Goal: Navigation & Orientation: Find specific page/section

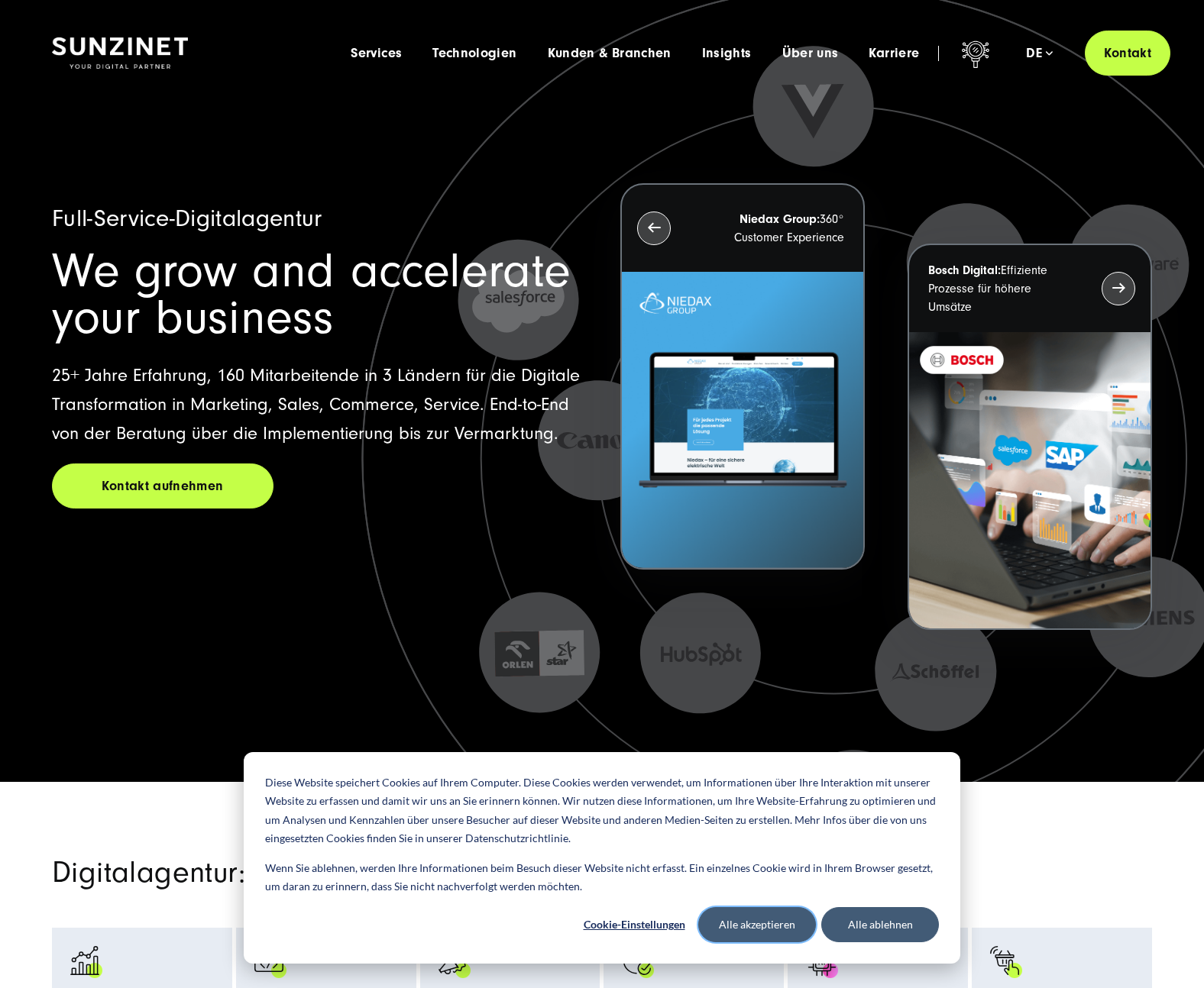
click at [756, 926] on button "Alle akzeptieren" at bounding box center [756, 925] width 117 height 35
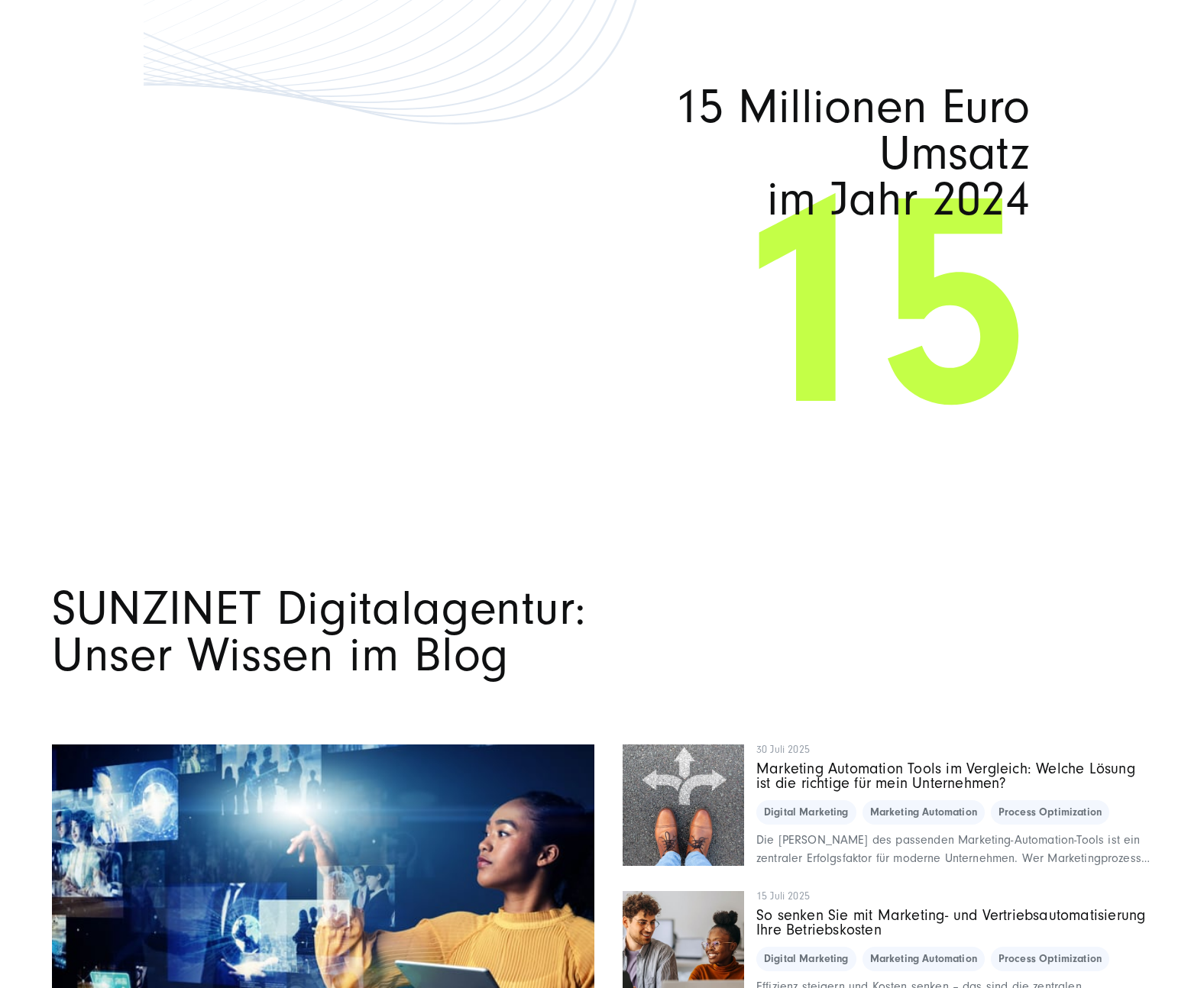
scroll to position [11635, 0]
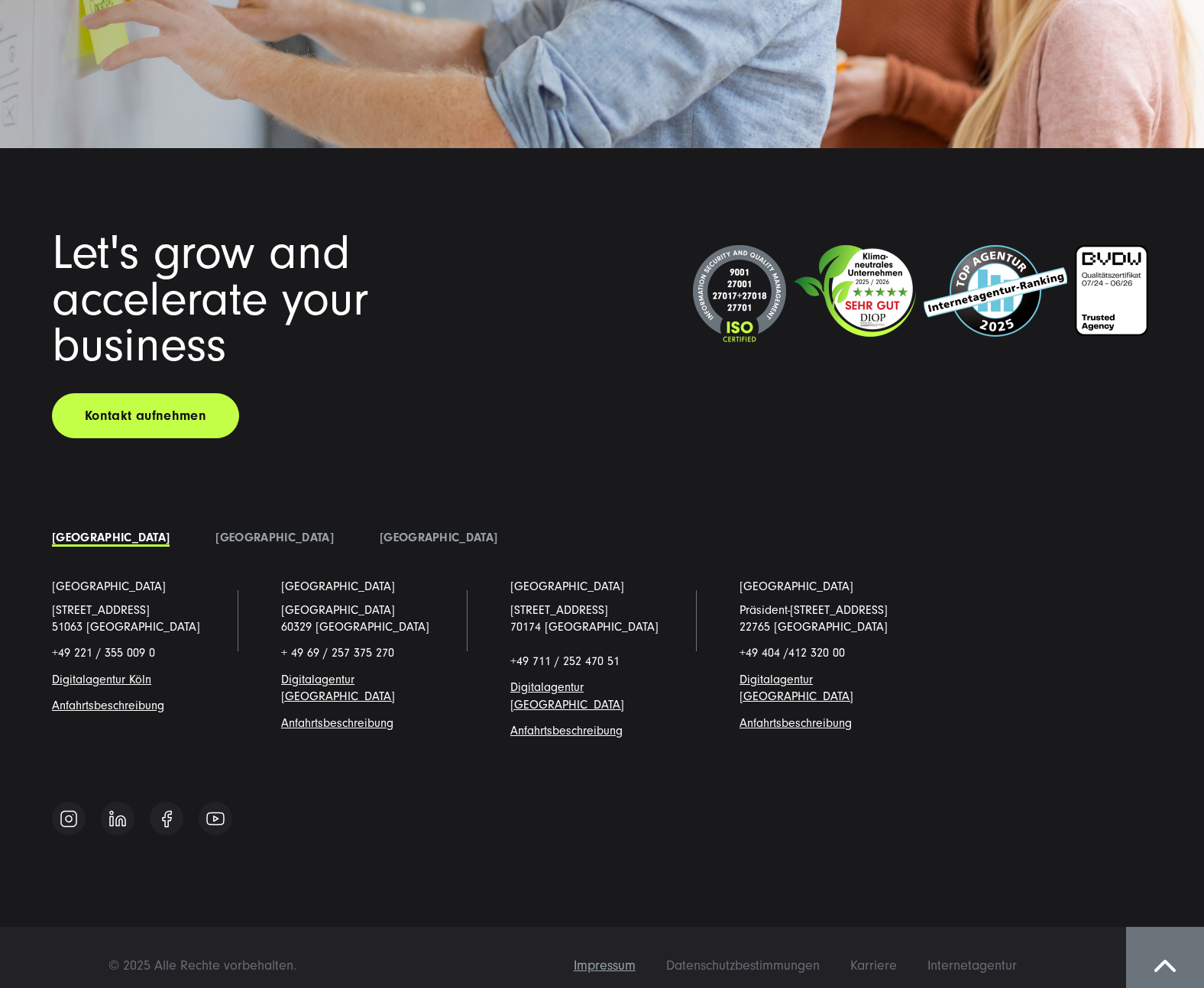
click at [624, 958] on span "Impressum" at bounding box center [605, 966] width 62 height 16
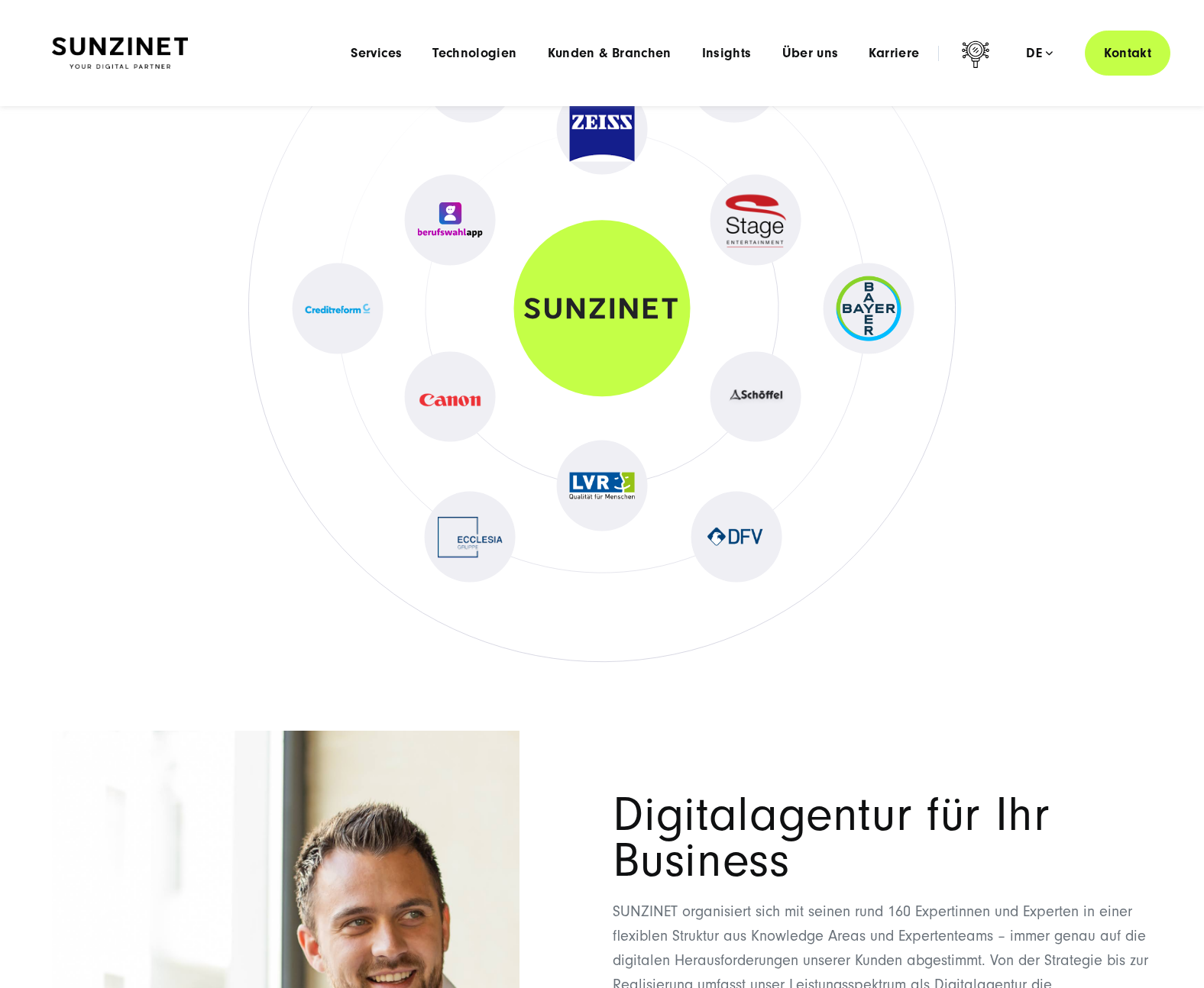
scroll to position [3812, 0]
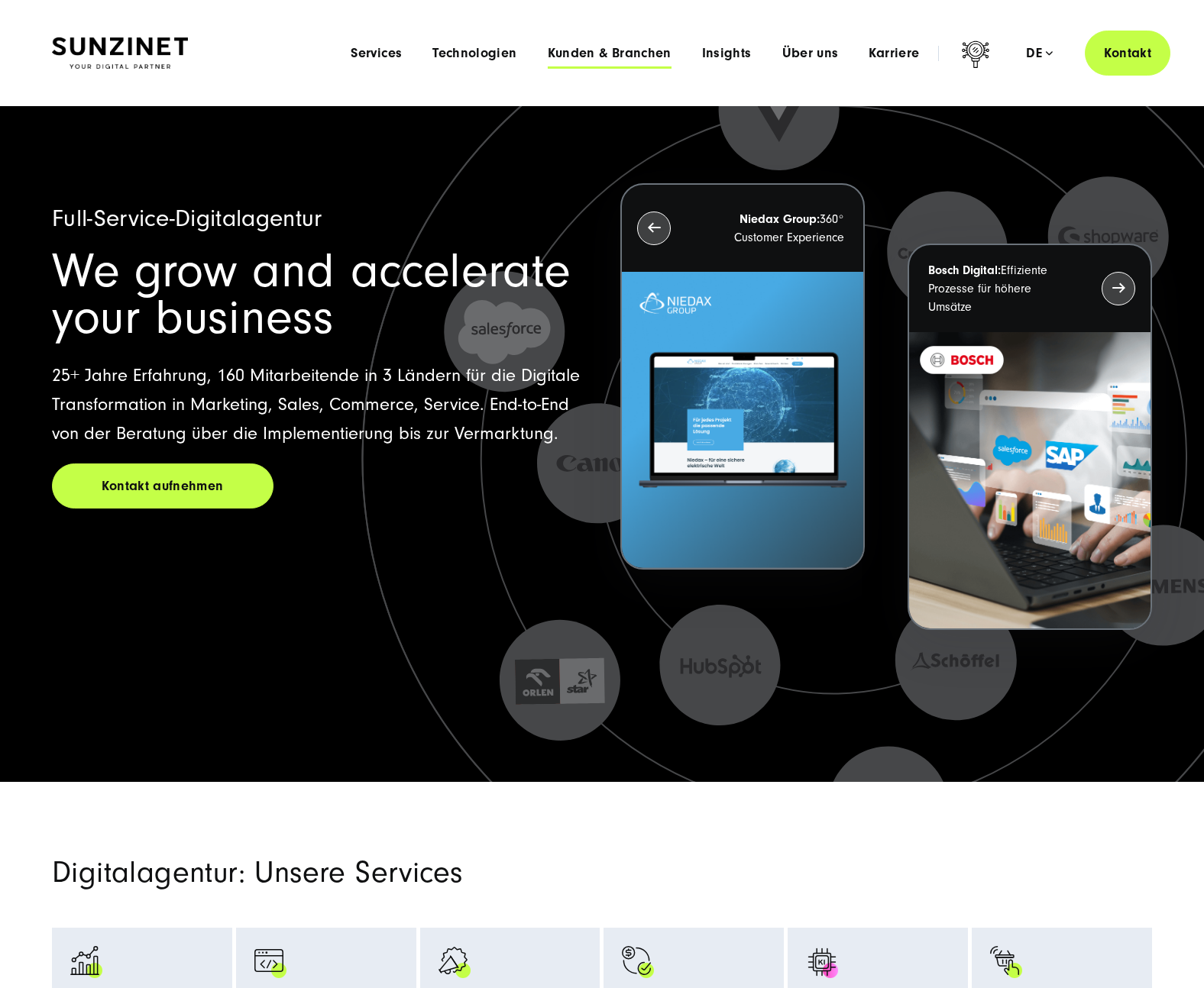
click at [598, 46] on span "Kunden & Branchen" at bounding box center [609, 53] width 123 height 16
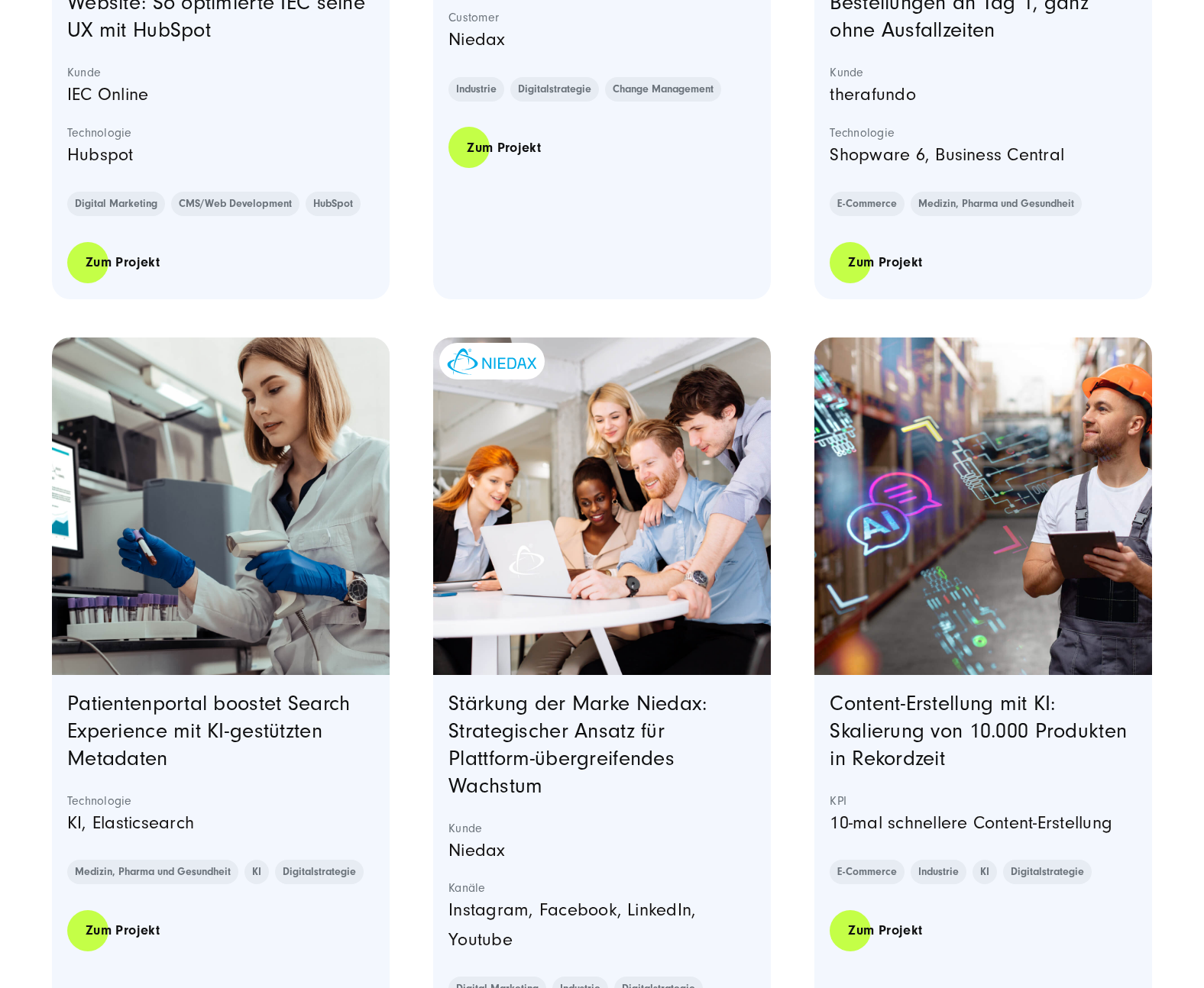
scroll to position [1249, 0]
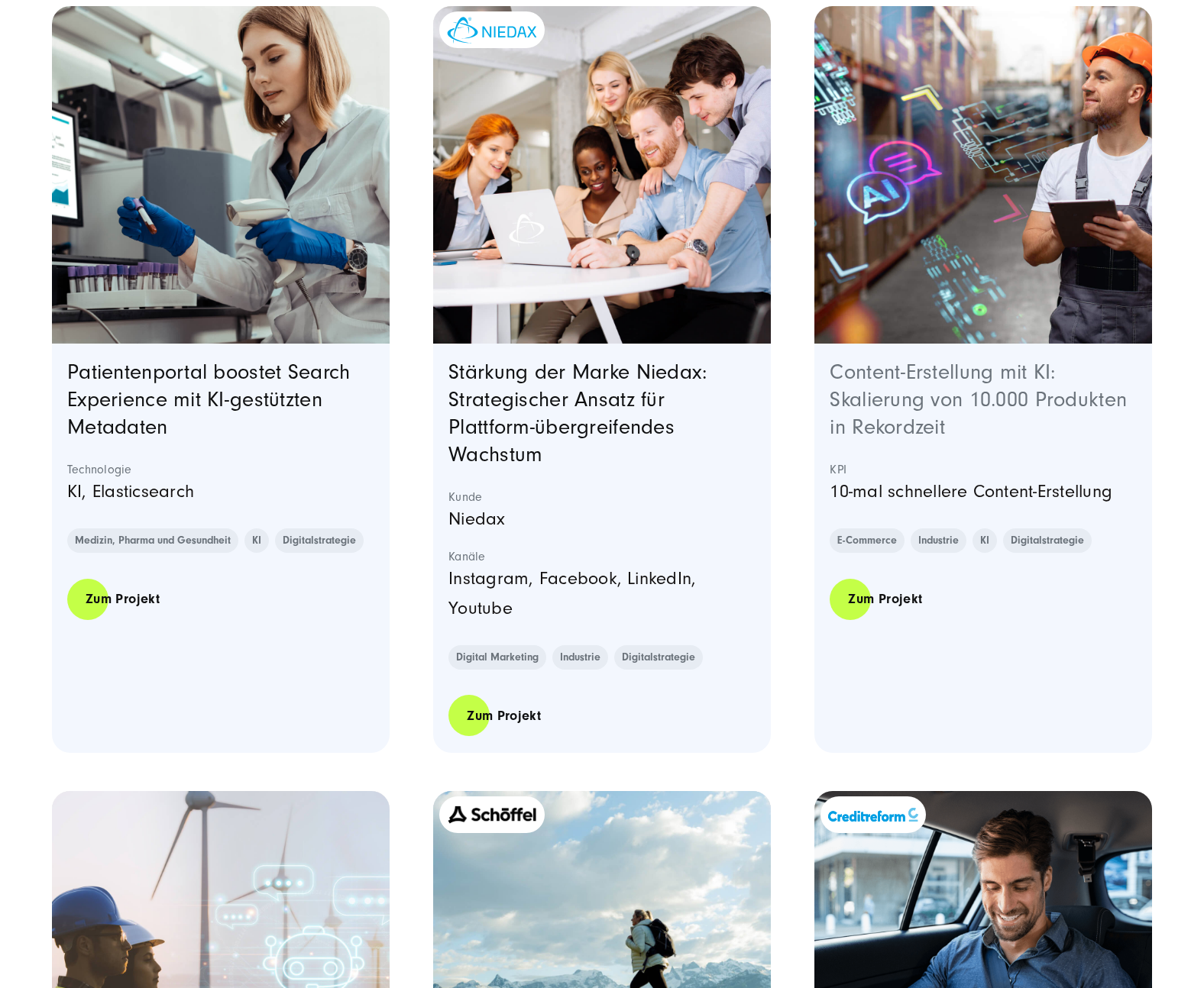
click at [895, 372] on link "Content-Erstellung mit KI: Skalierung von 10.000 Produkten in Rekordzeit" at bounding box center [979, 399] width 297 height 79
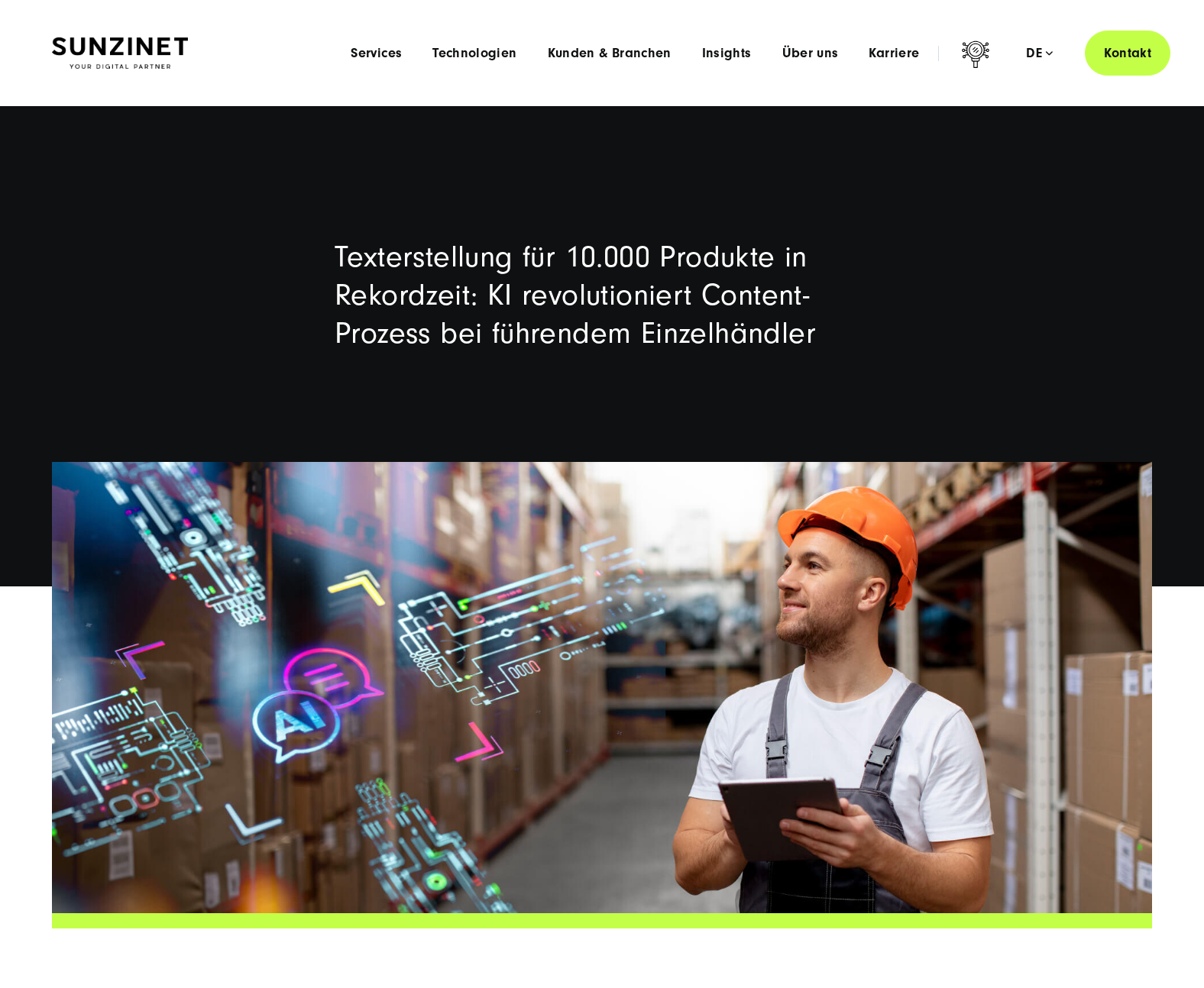
click at [819, 41] on div "Menu Services Menu Full Service Digitalagentur Wir lösen komplexe Herausforderu…" at bounding box center [752, 52] width 835 height 45
click at [819, 58] on span "Über uns" at bounding box center [811, 53] width 56 height 16
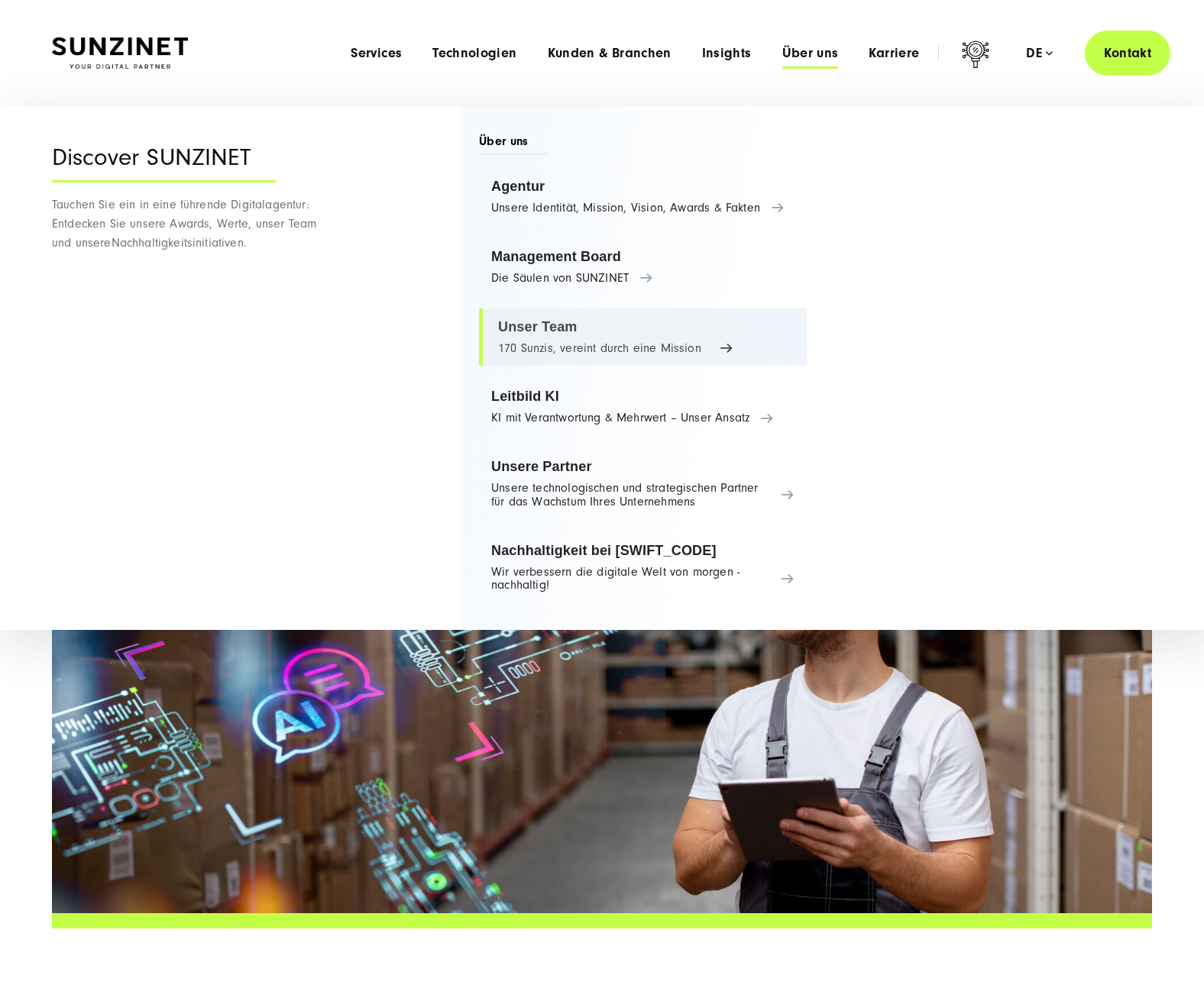
click at [541, 351] on link "Unser Team 170 Sunzis, vereint durch eine Mission" at bounding box center [643, 338] width 328 height 58
